Goal: Find specific page/section: Find specific page/section

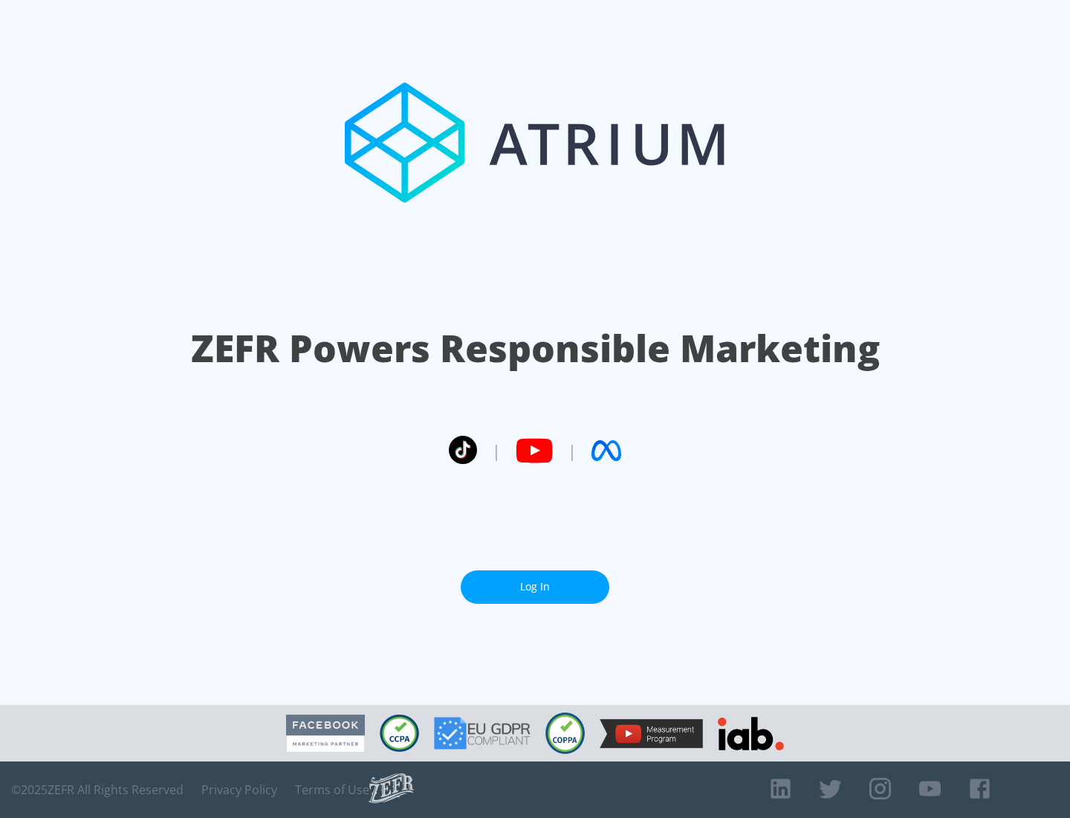
click at [535, 581] on link "Log In" at bounding box center [535, 586] width 149 height 33
